Goal: Task Accomplishment & Management: Use online tool/utility

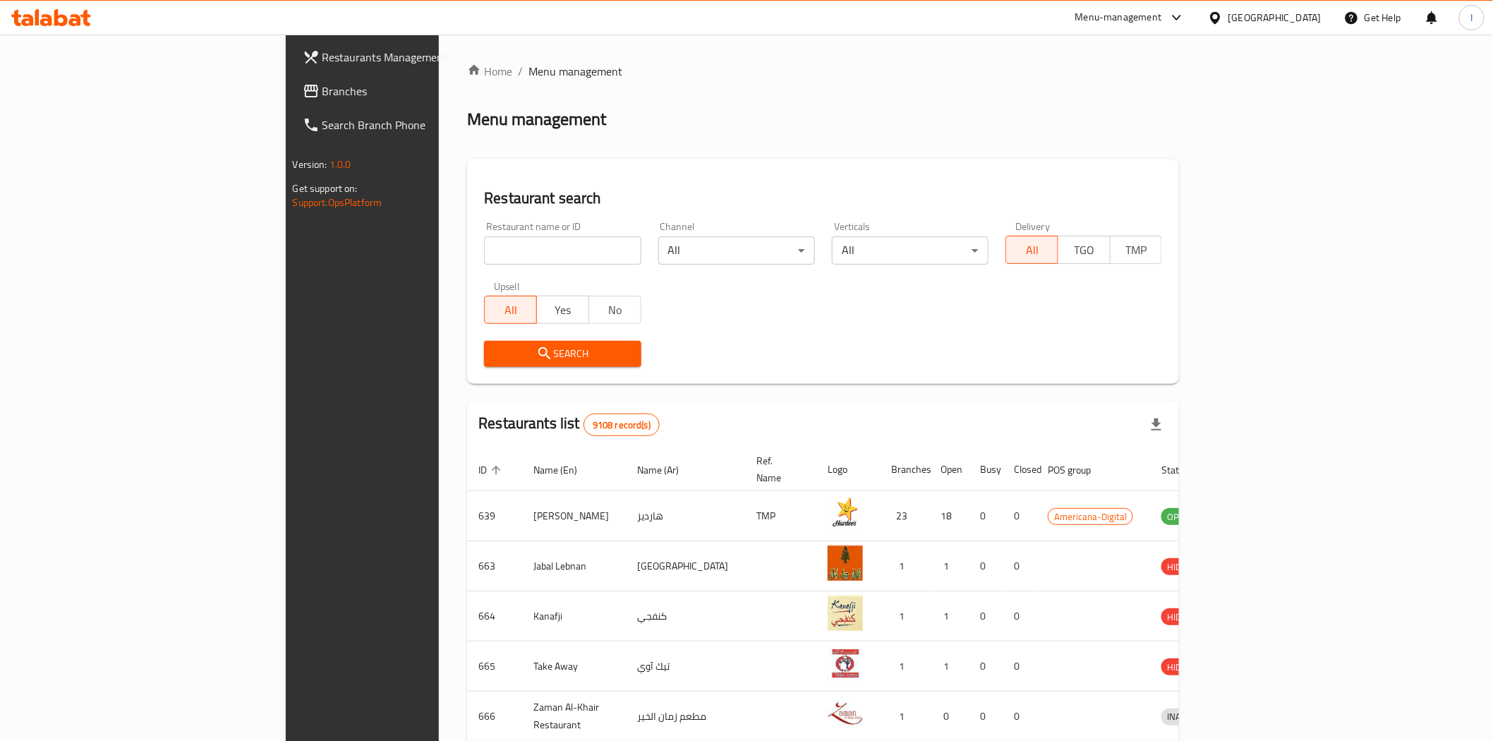
click at [484, 248] on input "search" at bounding box center [562, 250] width 157 height 28
paste input "Afghan Brothers"
type input "Afghan Brothers"
click at [495, 348] on span "Search" at bounding box center [562, 354] width 134 height 18
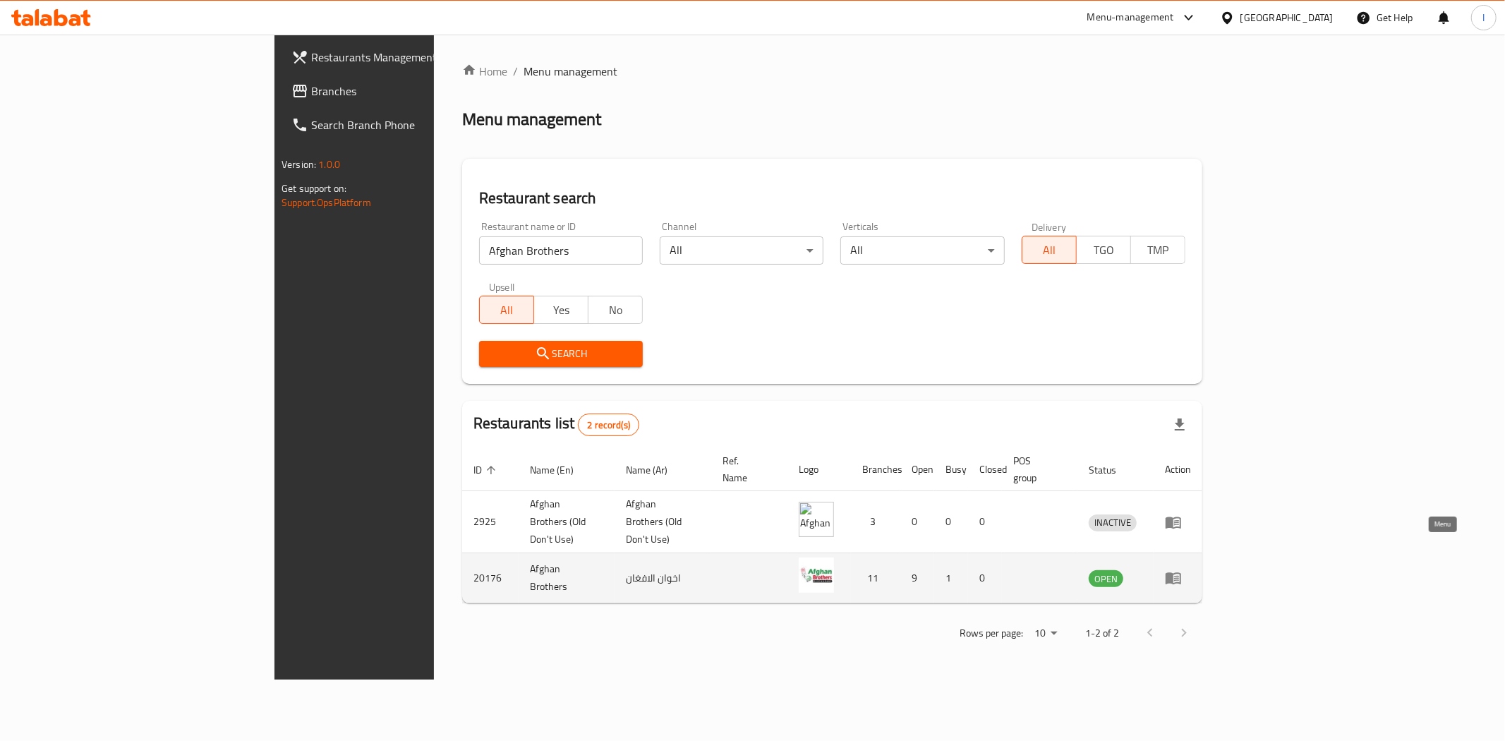
click at [1179, 576] on icon "enhanced table" at bounding box center [1176, 579] width 5 height 6
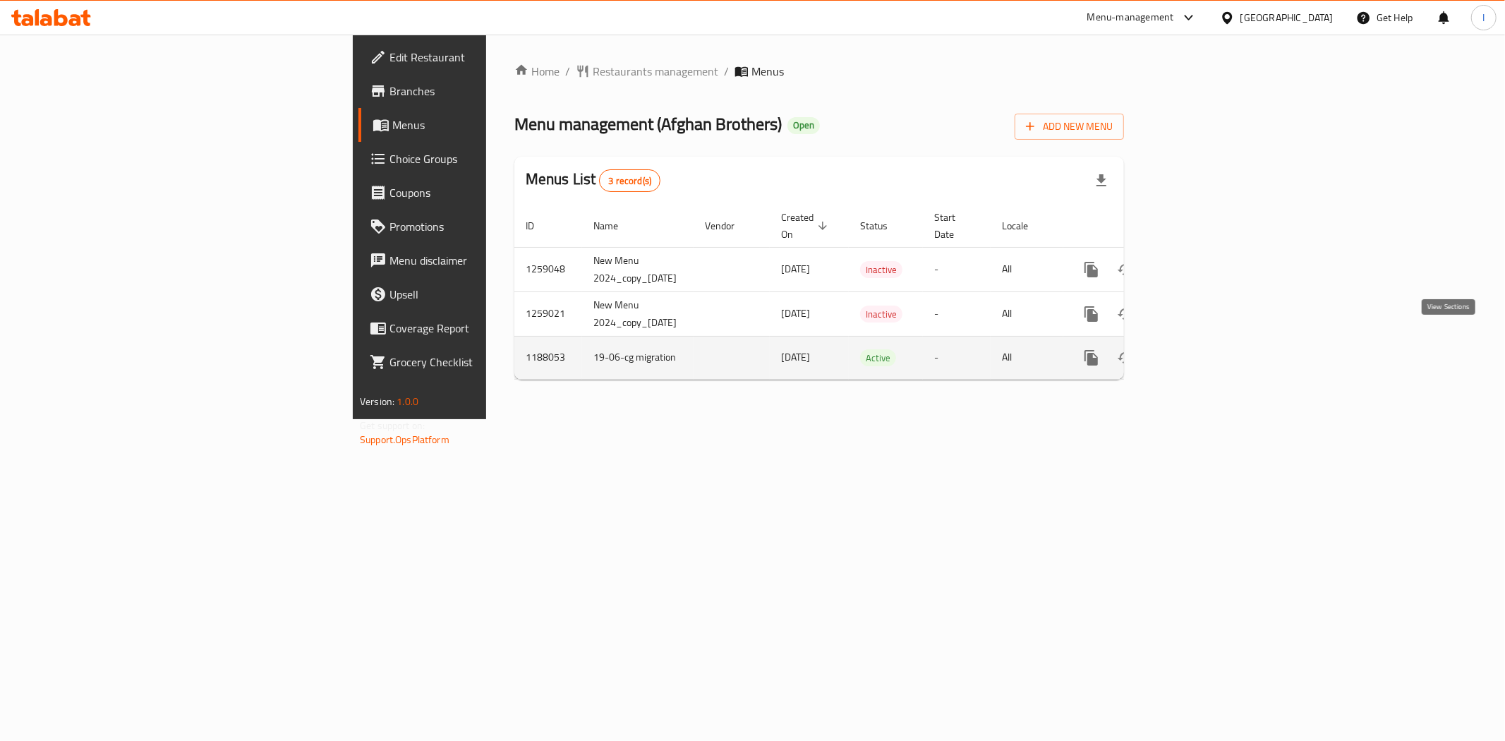
click at [1202, 349] on icon "enhanced table" at bounding box center [1193, 357] width 17 height 17
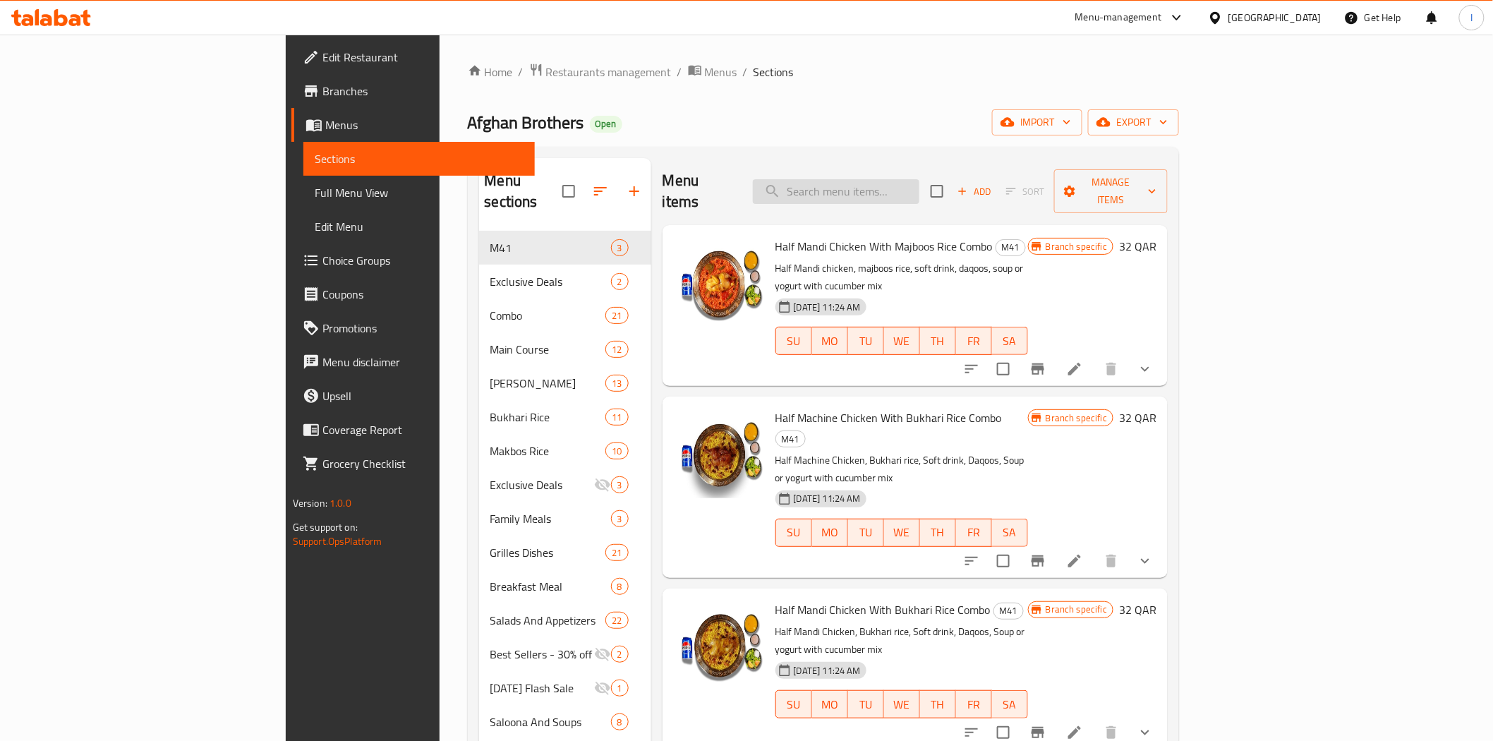
click at [919, 179] on input "search" at bounding box center [836, 191] width 167 height 25
paste input "1/2 Grilled Chicken With Bukhari Rice Combo"
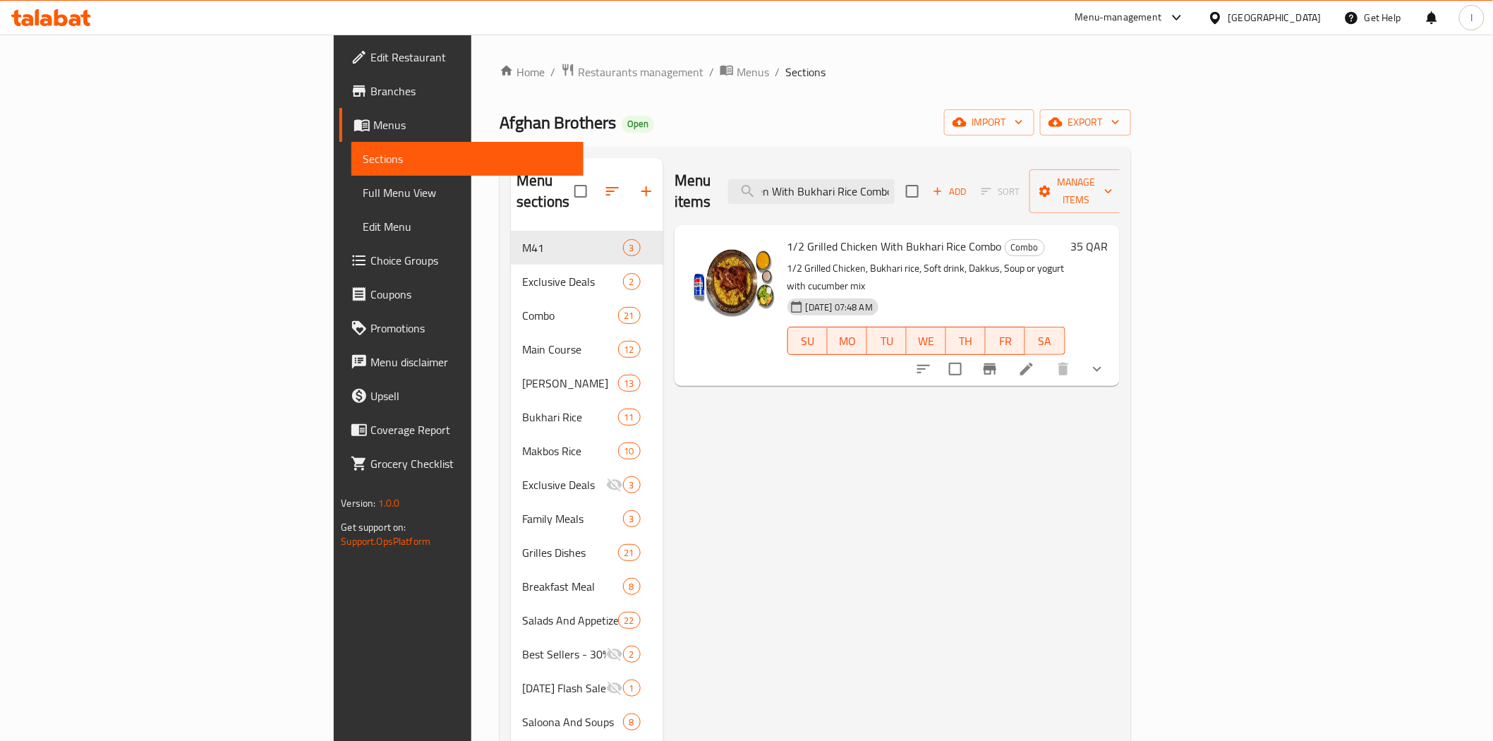
type input "1/2 Grilled Chicken With Bukhari Rice Combo"
